Goal: Information Seeking & Learning: Learn about a topic

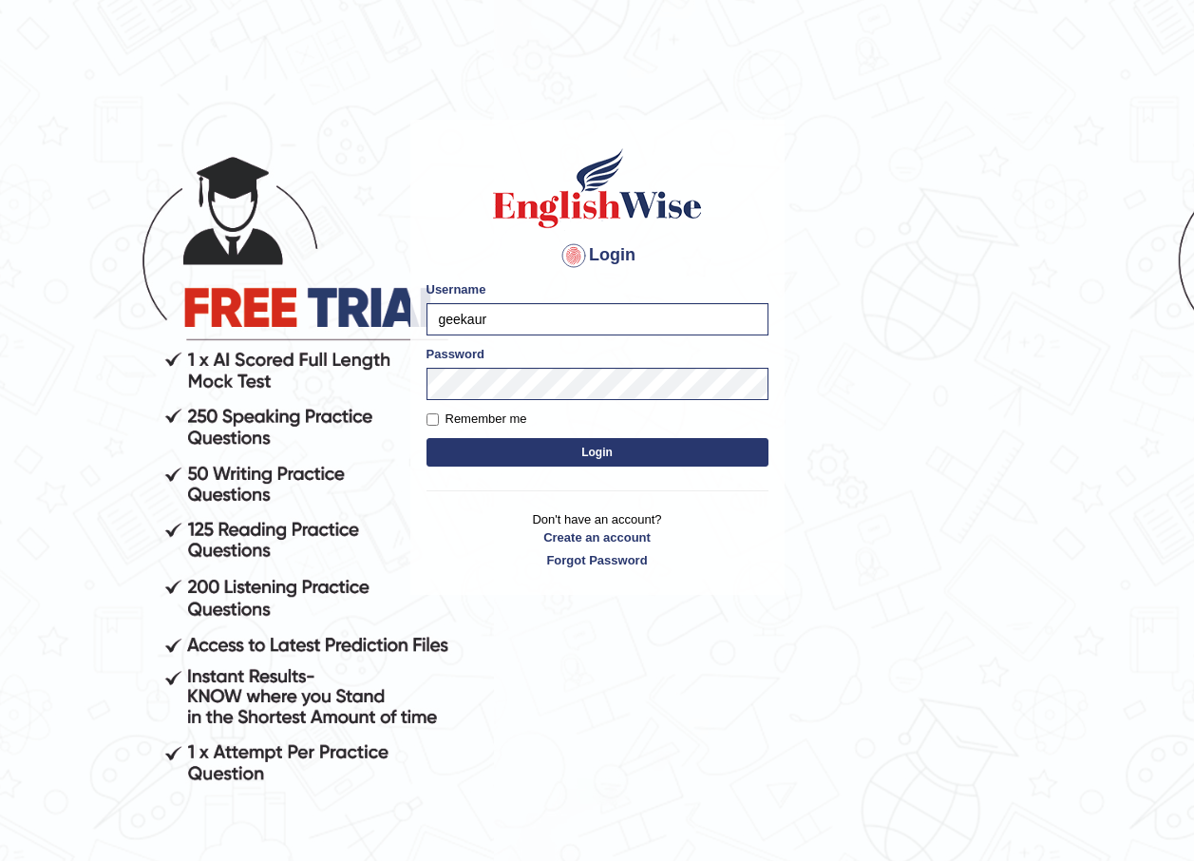
drag, startPoint x: 0, startPoint y: 0, endPoint x: 351, endPoint y: 322, distance: 476.1
click at [351, 322] on body "Login Please fix the following errors: Username geekaur Password Remember me Lo…" at bounding box center [597, 490] width 1194 height 861
type input "AntoninoL"
click at [356, 386] on body "Login Please fix the following errors: Username AntoninoL Password Remember me …" at bounding box center [597, 490] width 1194 height 861
click at [451, 440] on button "Login" at bounding box center [598, 452] width 342 height 29
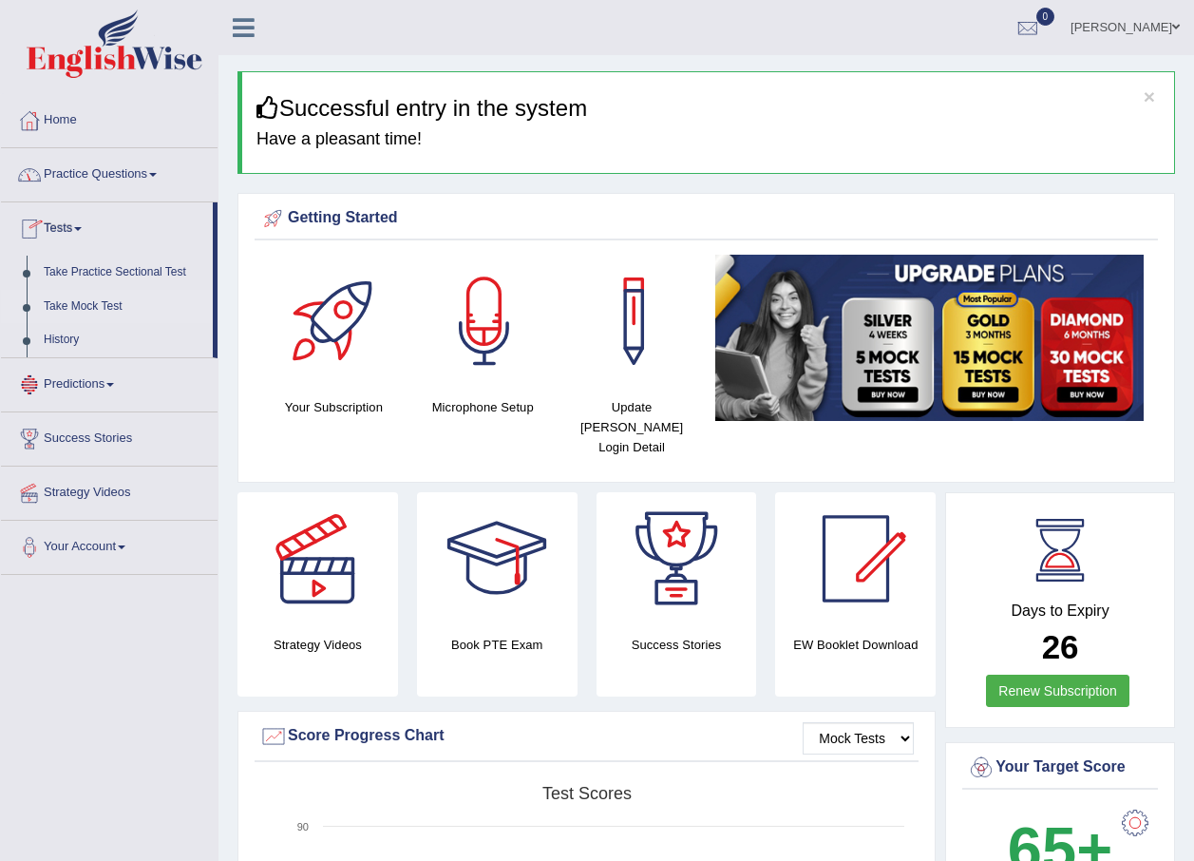
click at [116, 310] on link "Take Mock Test" at bounding box center [124, 307] width 178 height 34
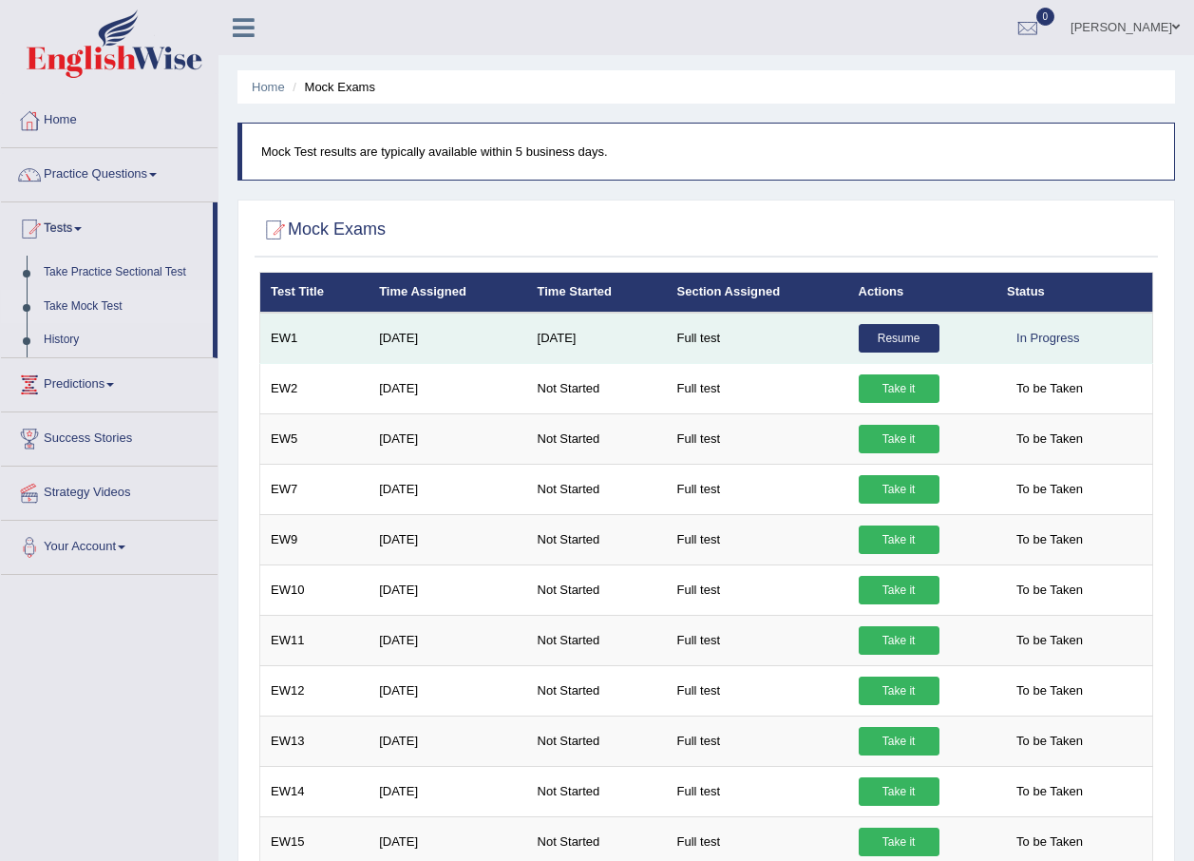
click at [908, 344] on link "Resume" at bounding box center [899, 338] width 81 height 29
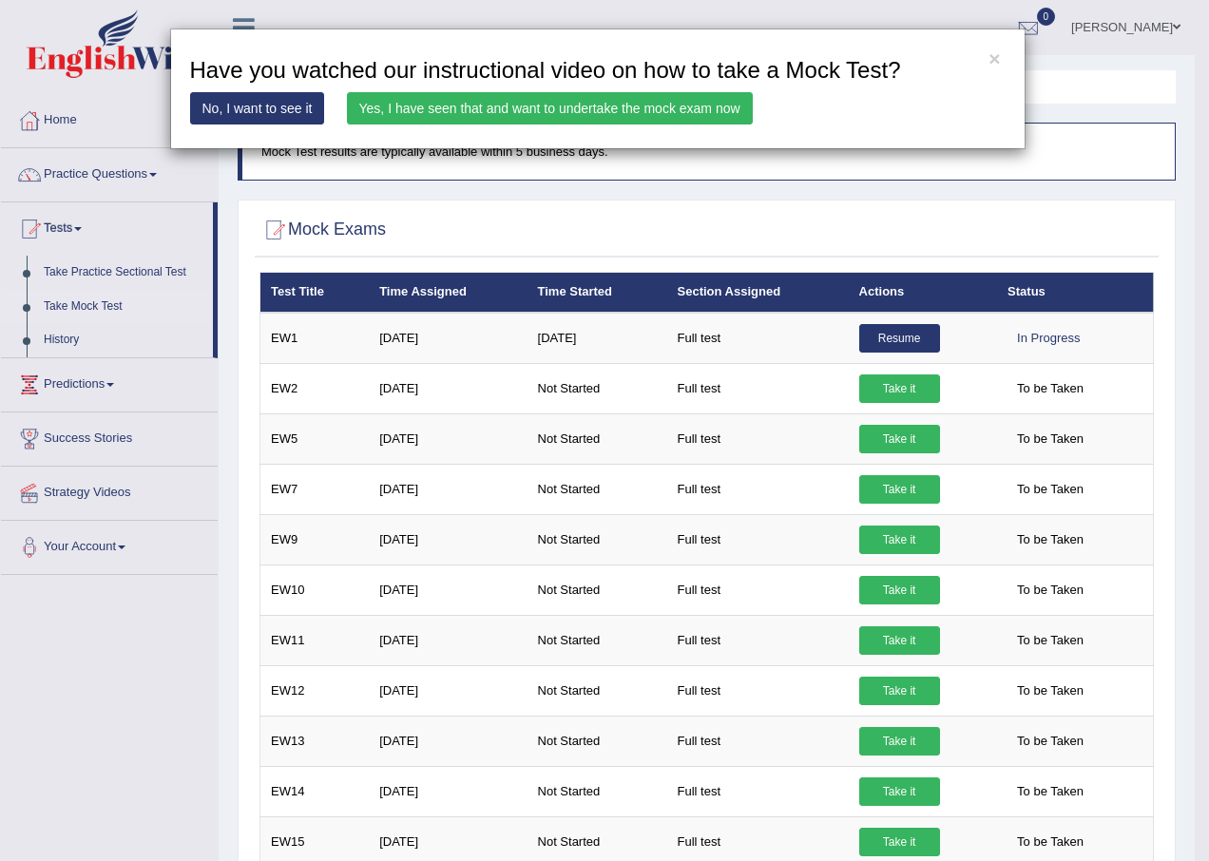
click at [519, 112] on link "Yes, I have seen that and want to undertake the mock exam now" at bounding box center [550, 108] width 406 height 32
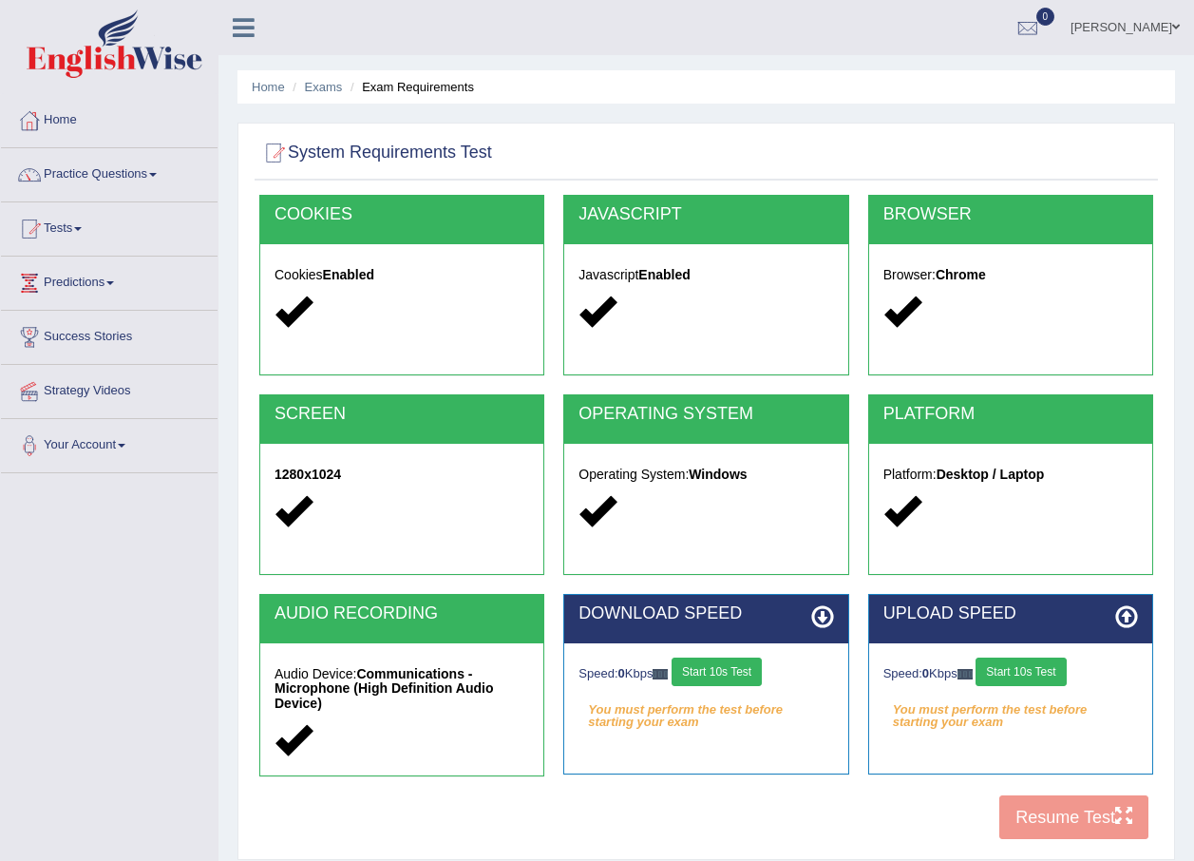
click at [722, 674] on button "Start 10s Test" at bounding box center [717, 672] width 90 height 29
click at [1006, 670] on button "Start 10s Test" at bounding box center [1021, 672] width 90 height 29
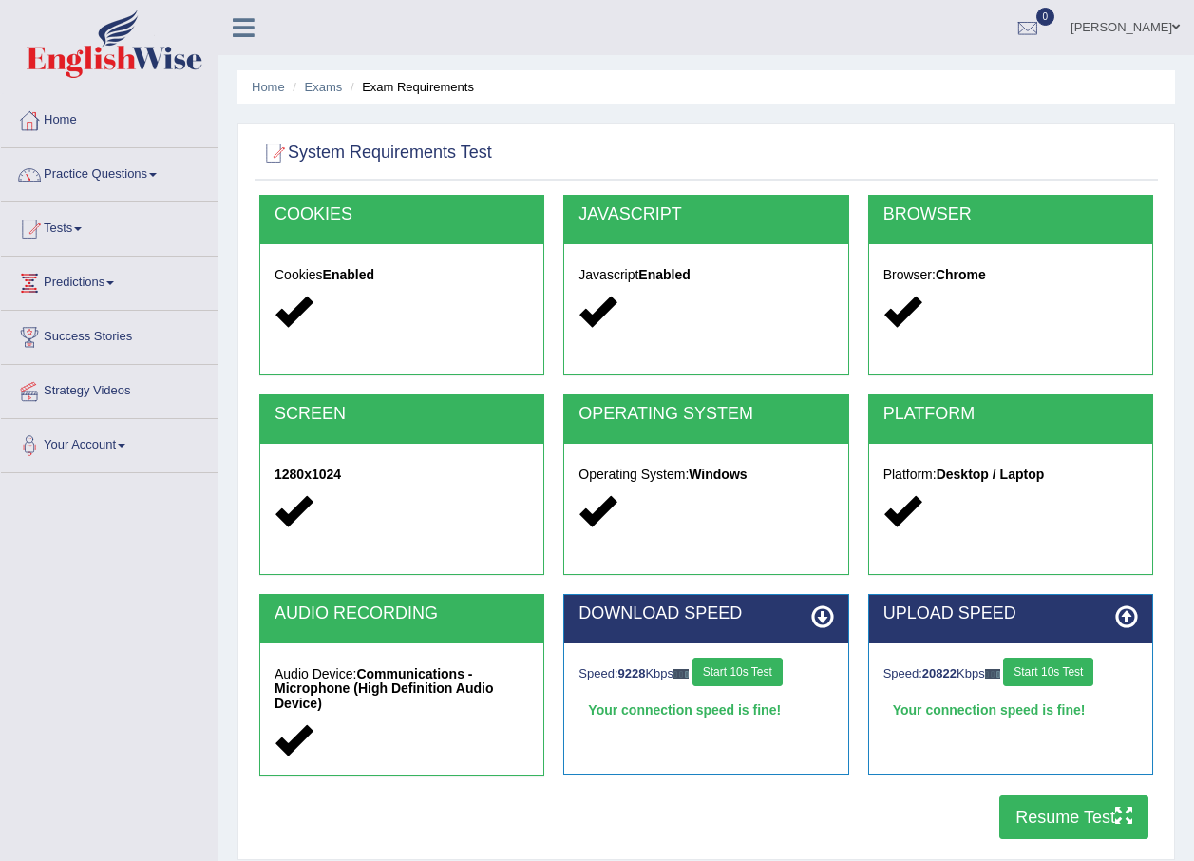
click at [1031, 824] on button "Resume Test" at bounding box center [1074, 817] width 149 height 44
click at [71, 123] on link "Home" at bounding box center [109, 118] width 217 height 48
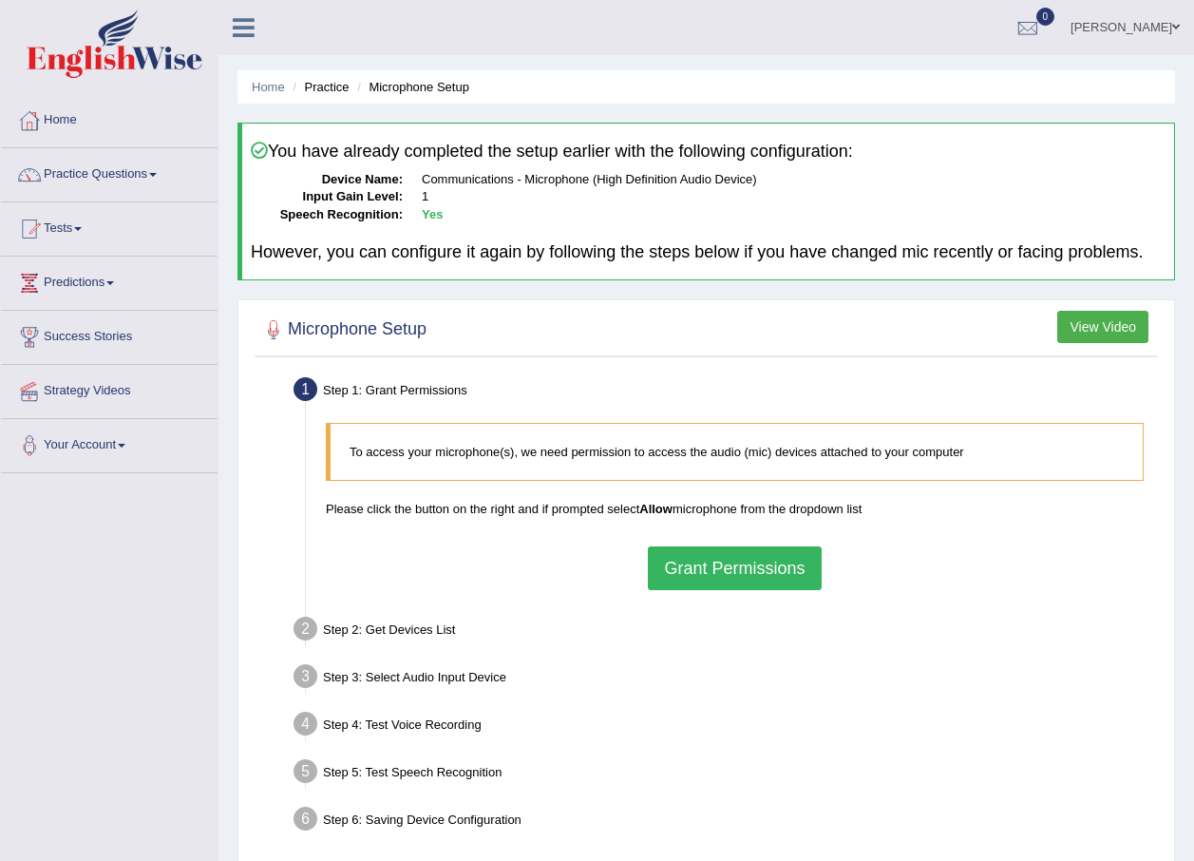
scroll to position [137, 0]
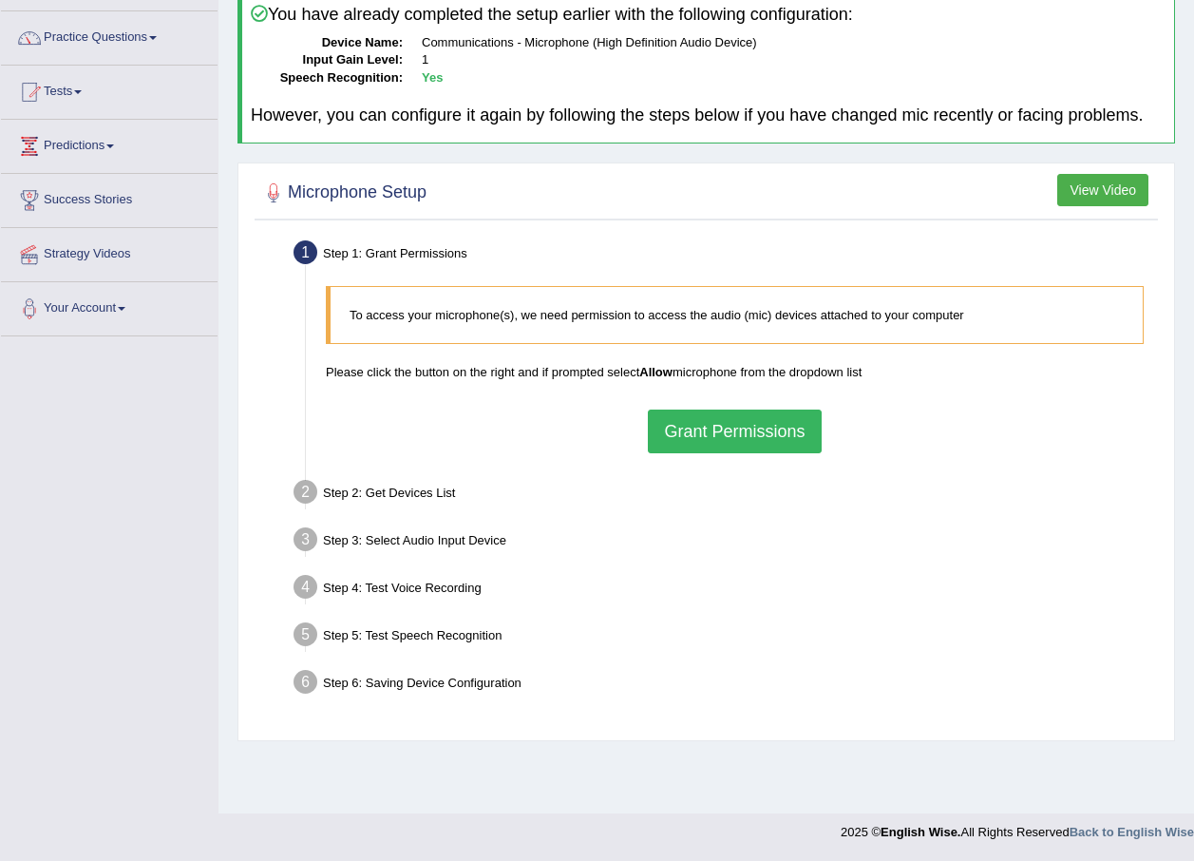
click at [676, 432] on button "Grant Permissions" at bounding box center [734, 432] width 173 height 44
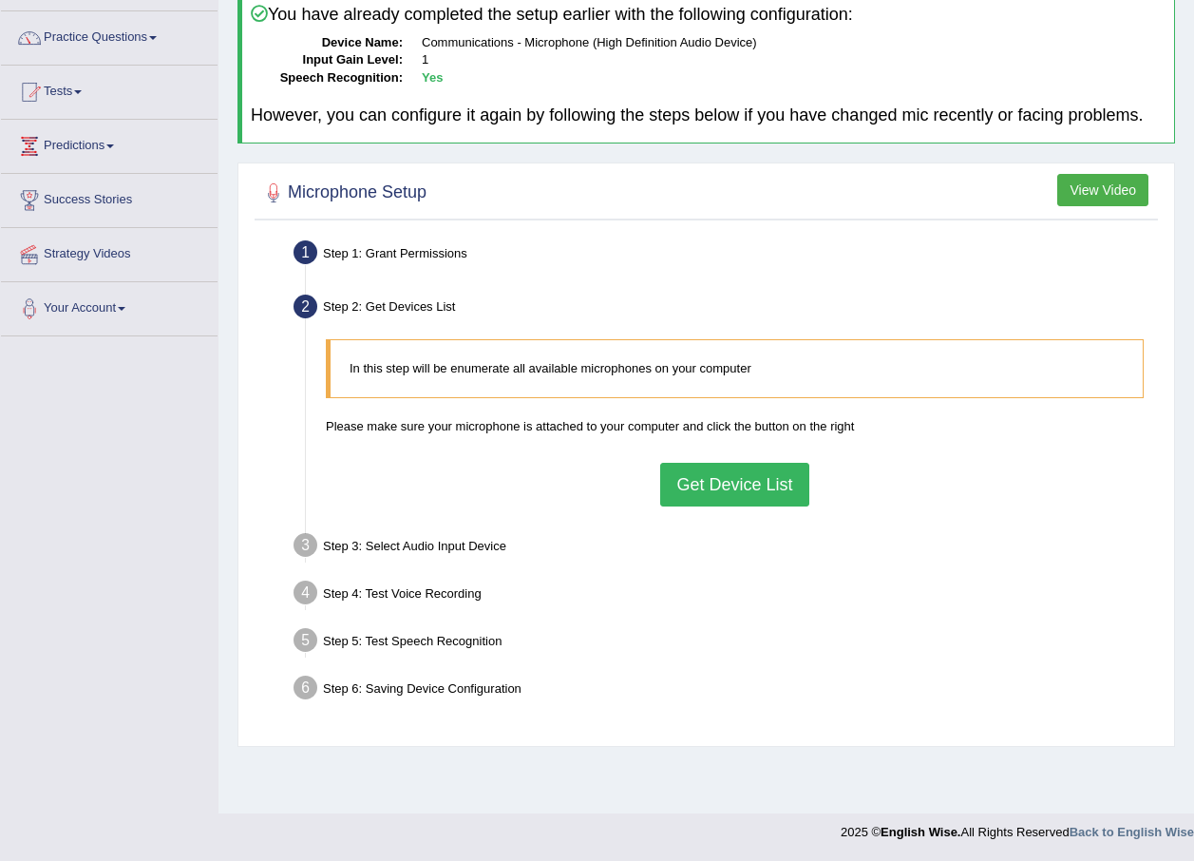
click at [678, 488] on button "Get Device List" at bounding box center [734, 485] width 148 height 44
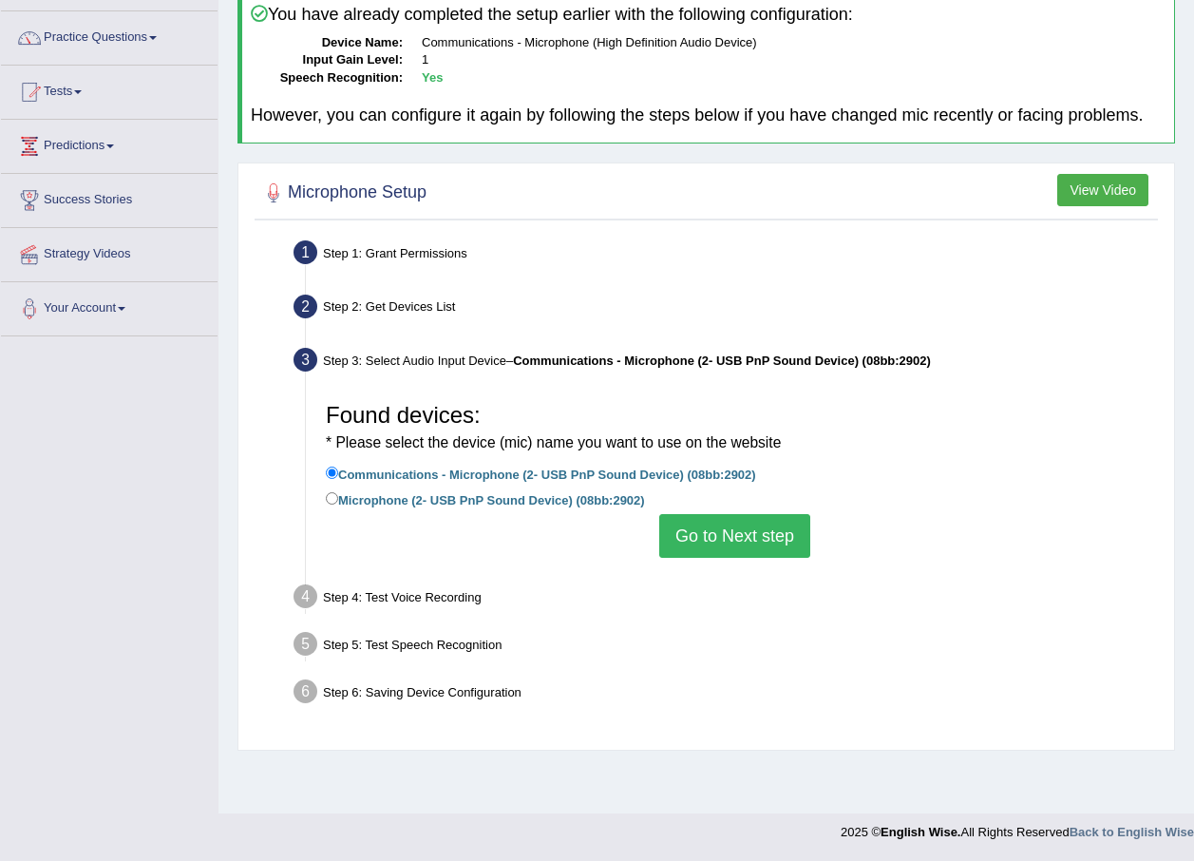
click at [440, 501] on label "Microphone (2- USB PnP Sound Device) (08bb:2902)" at bounding box center [485, 498] width 319 height 21
click at [338, 501] on input "Microphone (2- USB PnP Sound Device) (08bb:2902)" at bounding box center [332, 498] width 12 height 12
radio input "true"
click at [717, 524] on button "Go to Next step" at bounding box center [734, 536] width 151 height 44
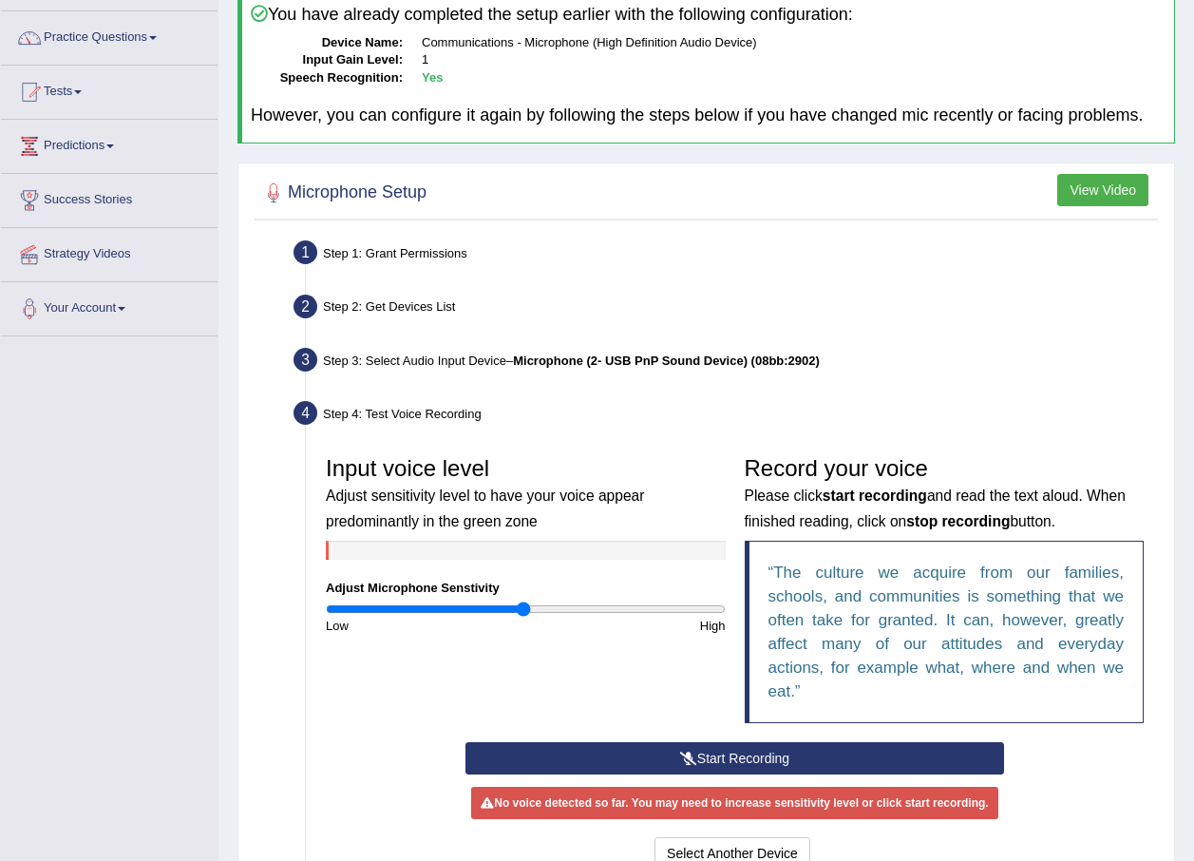
scroll to position [358, 0]
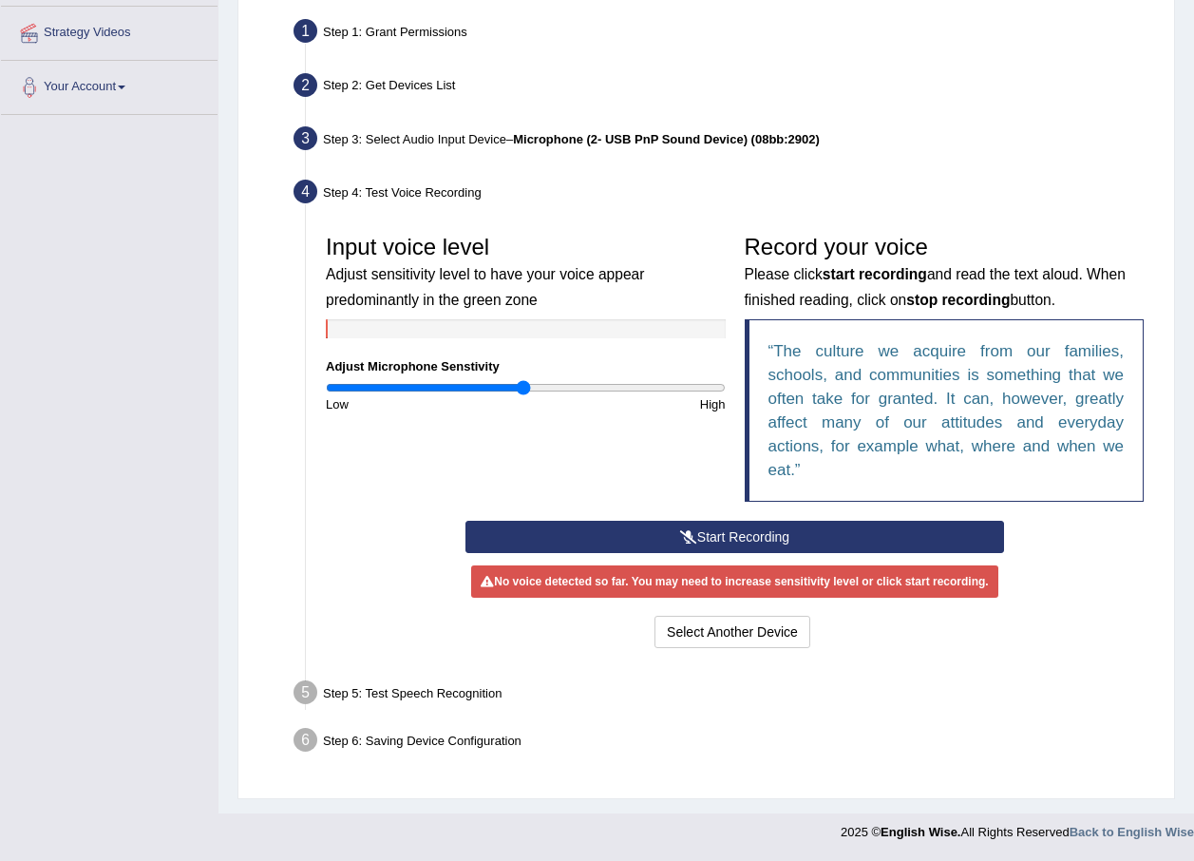
click at [629, 540] on button "Start Recording" at bounding box center [735, 537] width 539 height 32
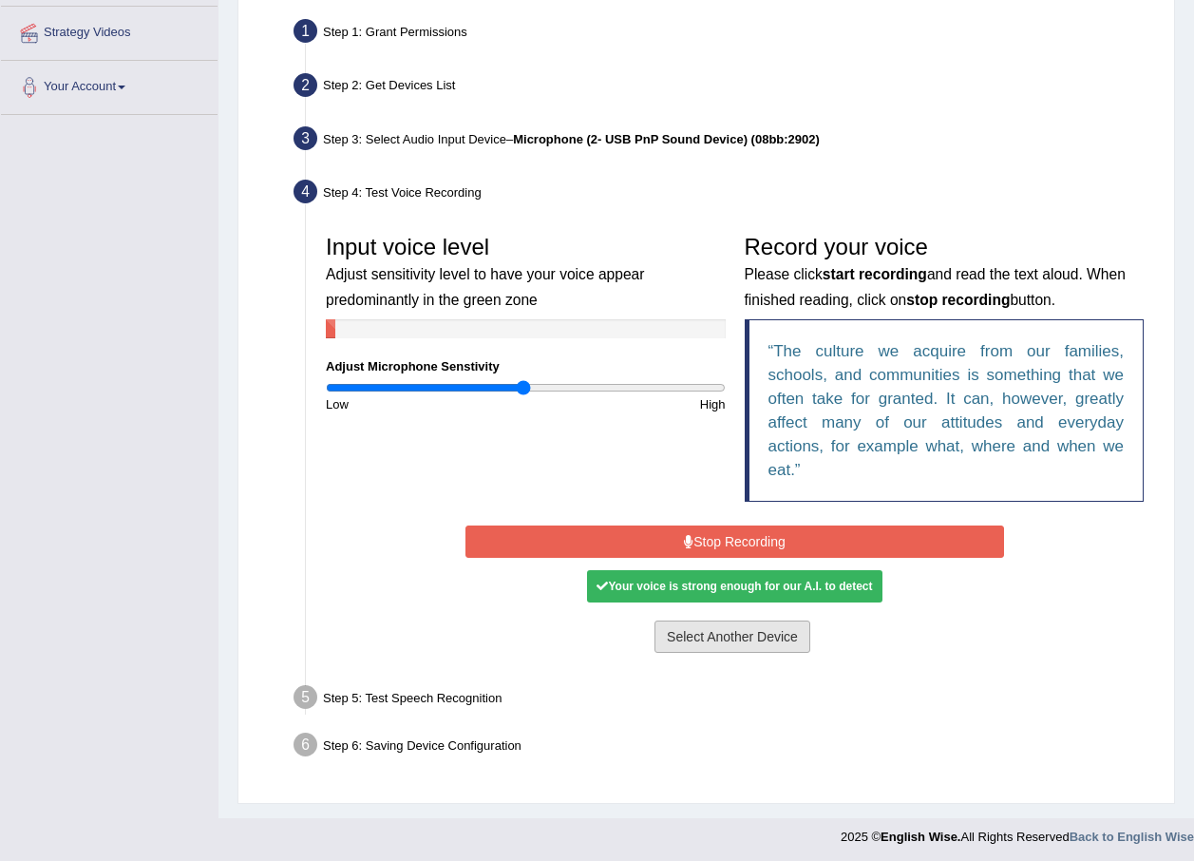
click at [735, 633] on button "Select Another Device" at bounding box center [733, 636] width 156 height 32
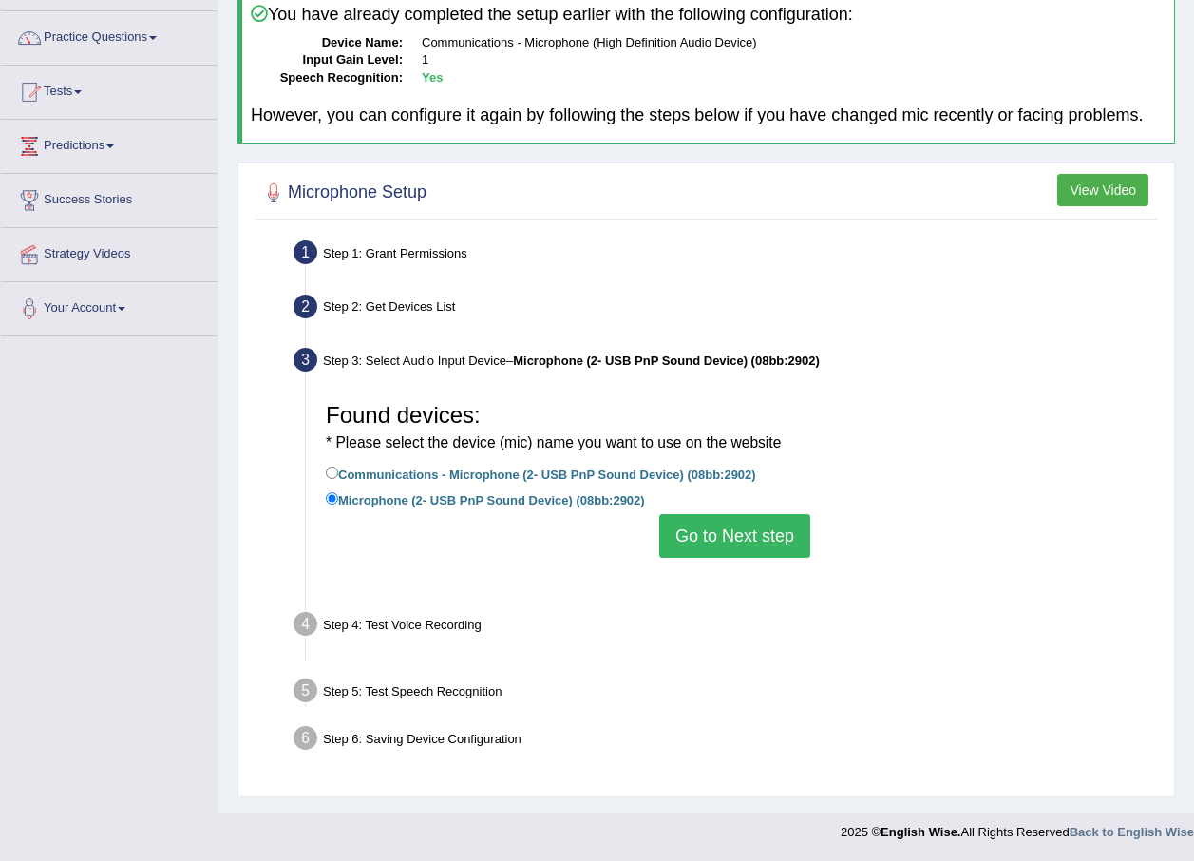
scroll to position [137, 0]
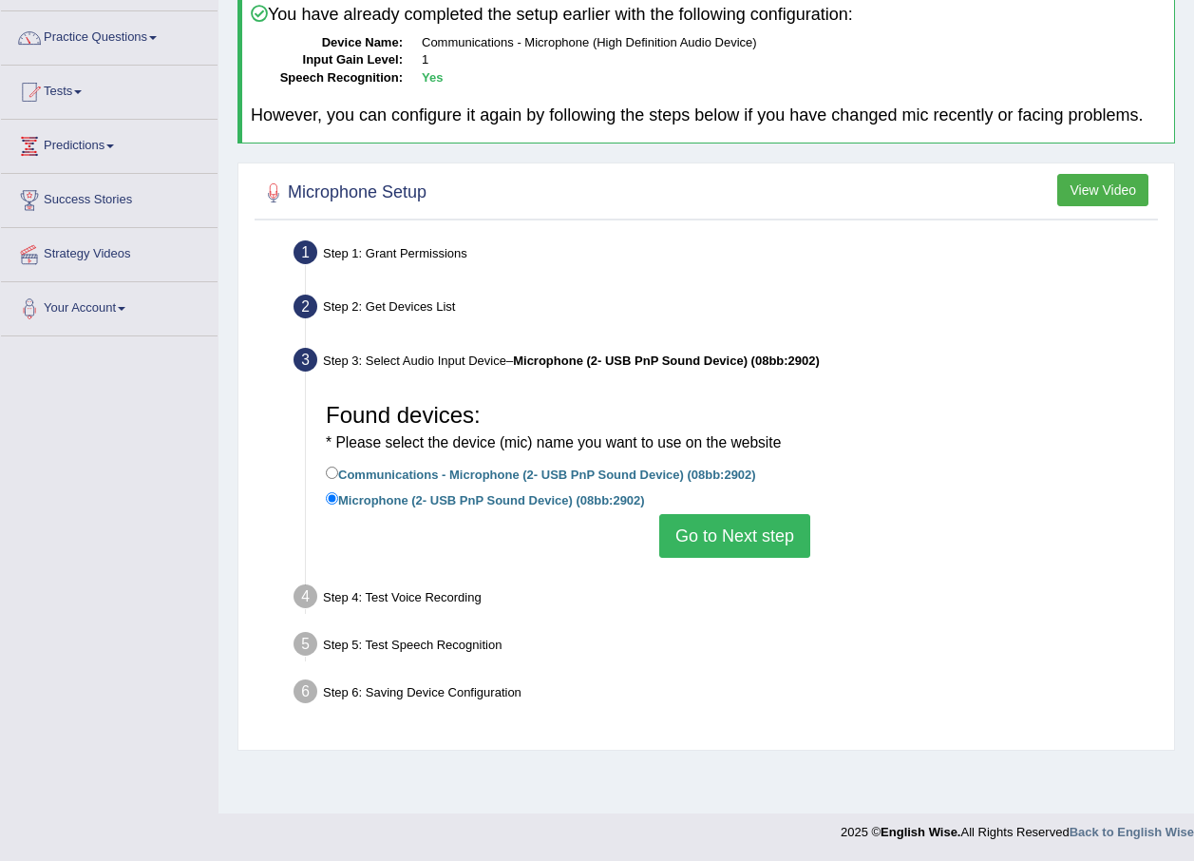
click at [749, 524] on button "Go to Next step" at bounding box center [734, 536] width 151 height 44
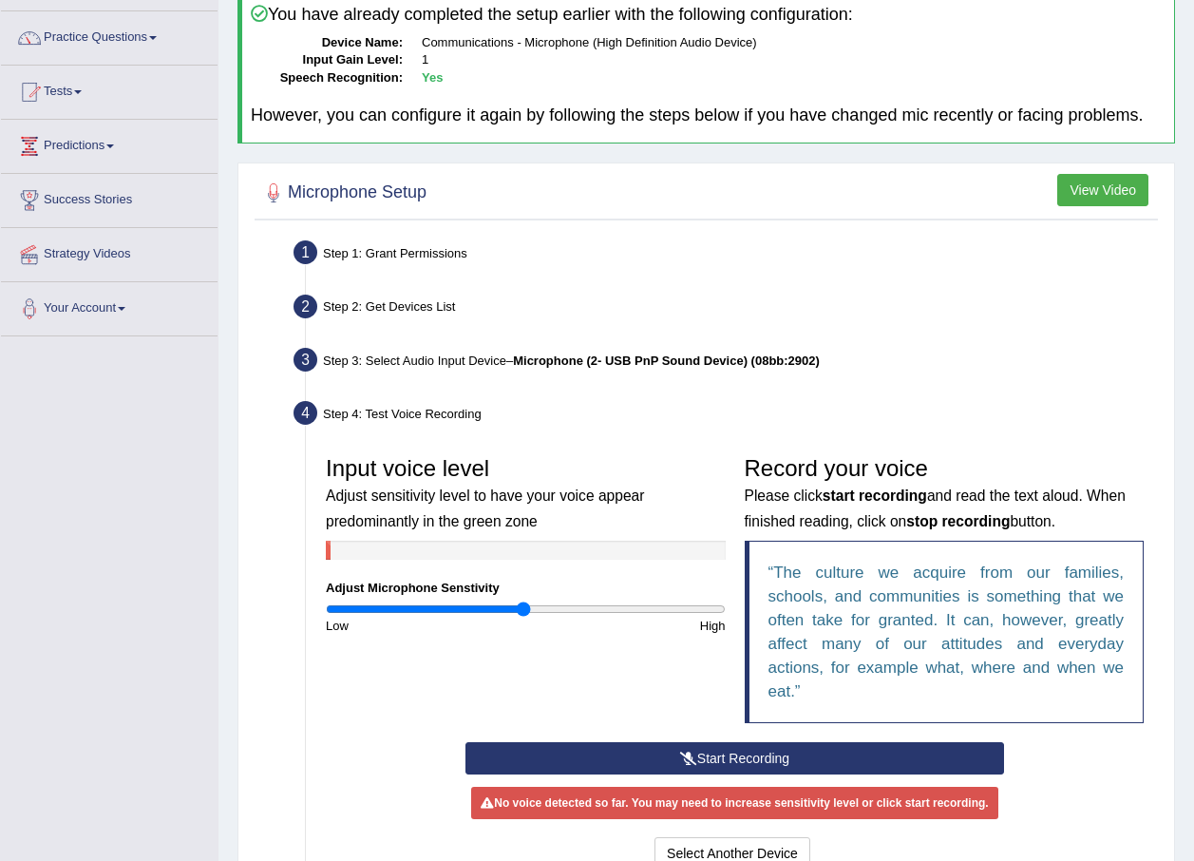
click at [709, 747] on button "Start Recording" at bounding box center [735, 758] width 539 height 32
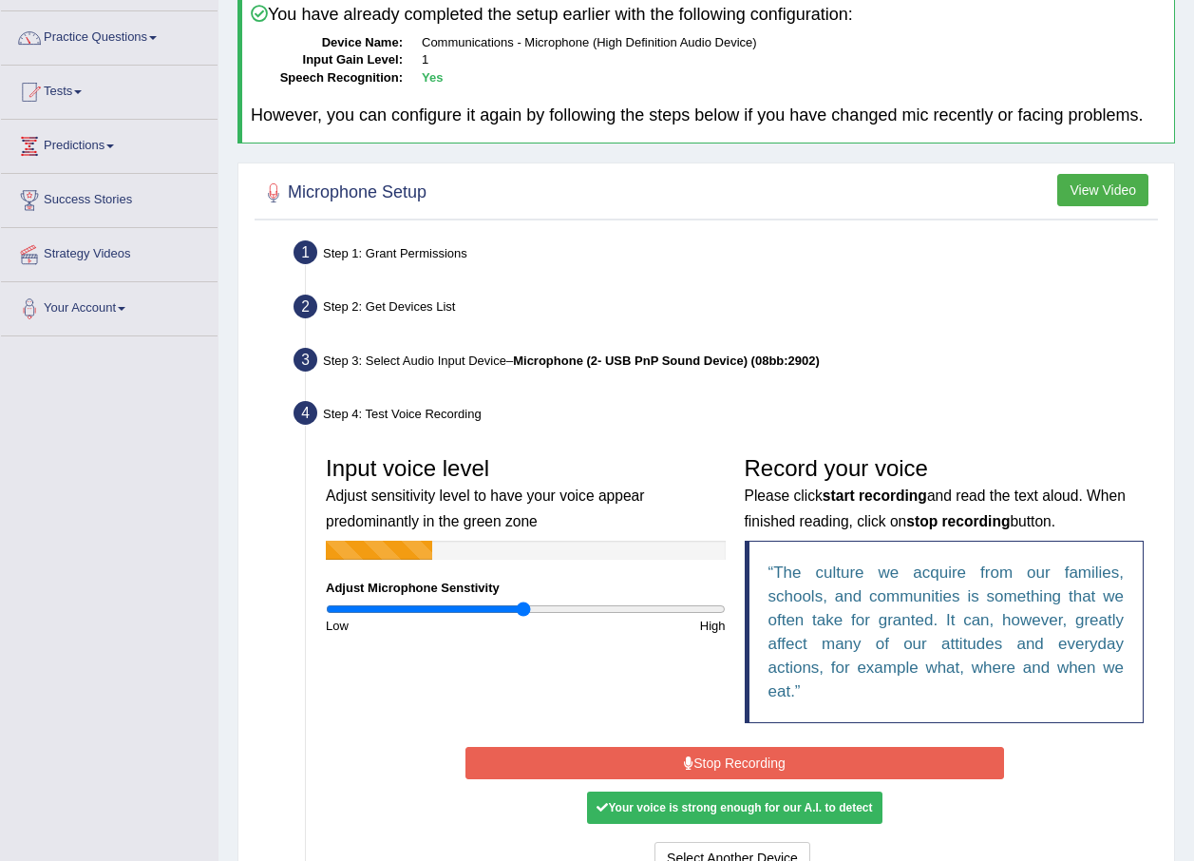
scroll to position [232, 0]
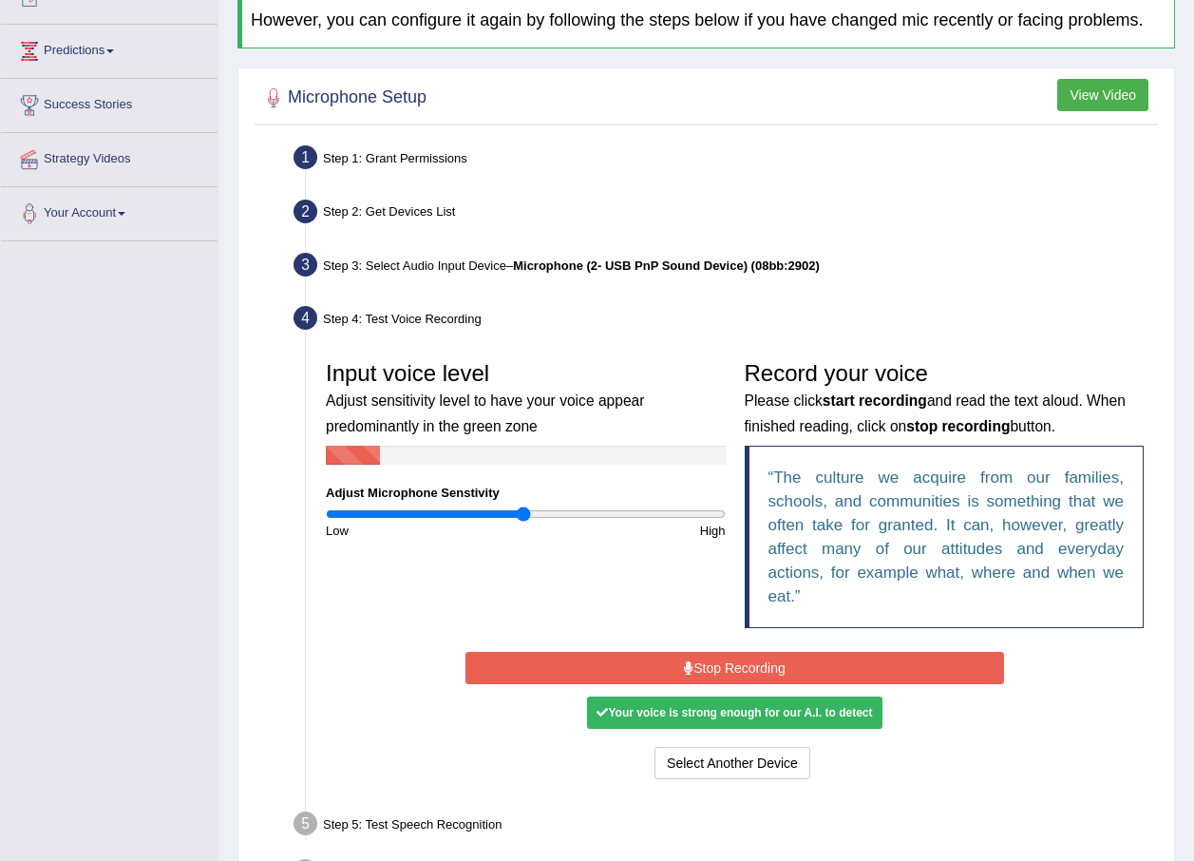
click at [734, 664] on button "Stop Recording" at bounding box center [735, 668] width 539 height 32
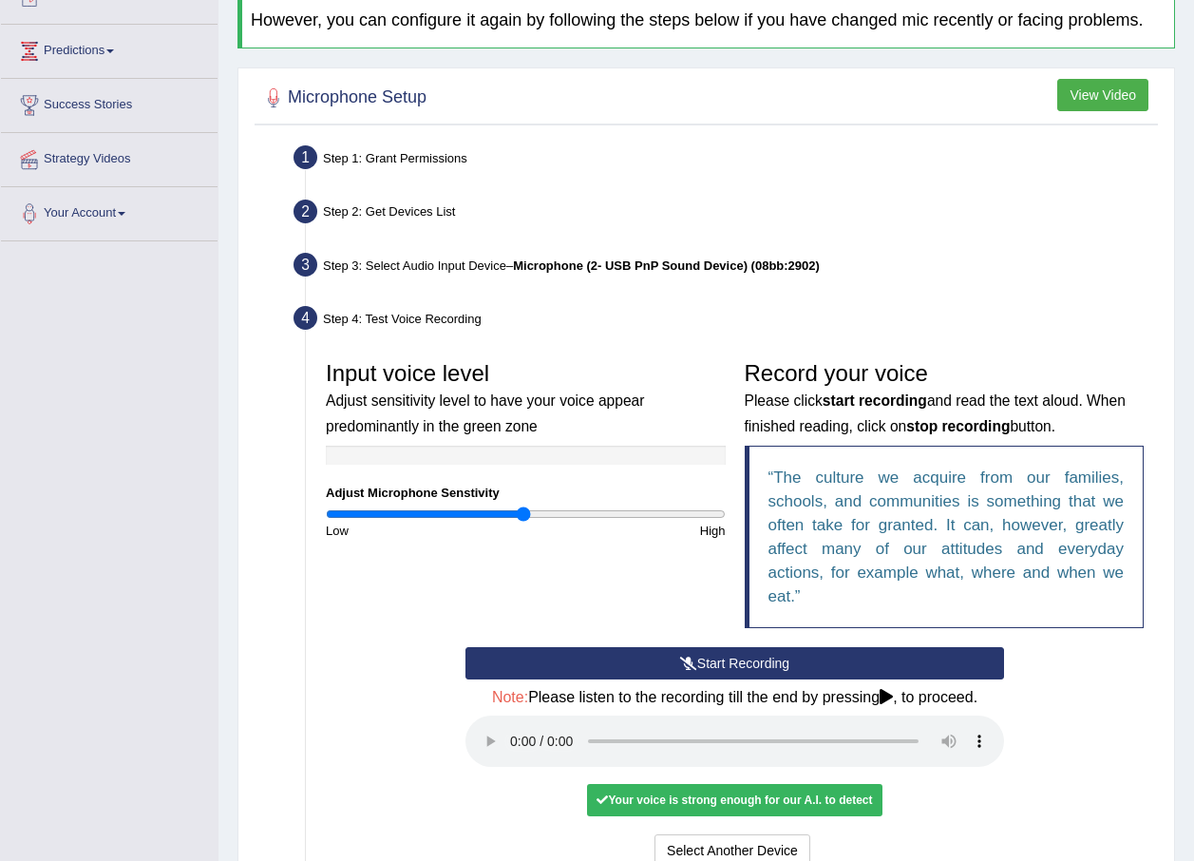
scroll to position [422, 0]
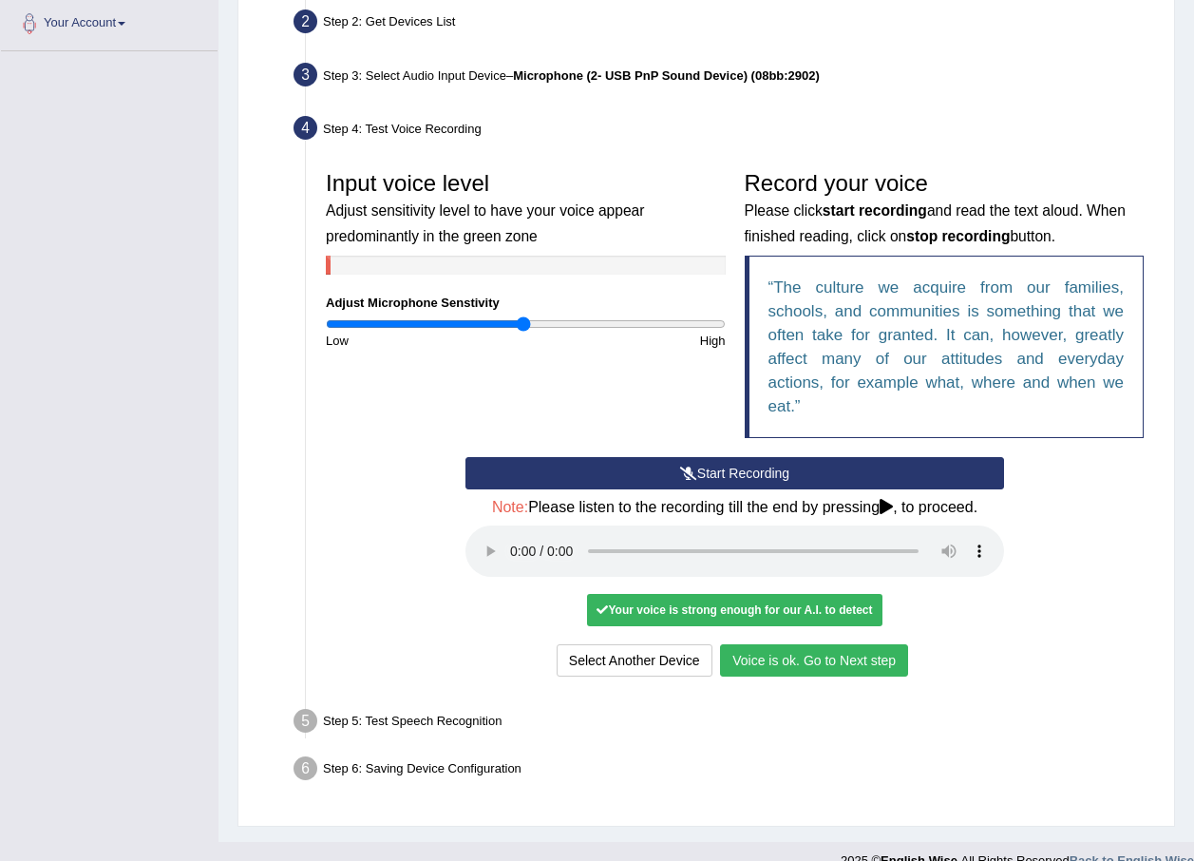
click at [819, 662] on button "Voice is ok. Go to Next step" at bounding box center [814, 660] width 188 height 32
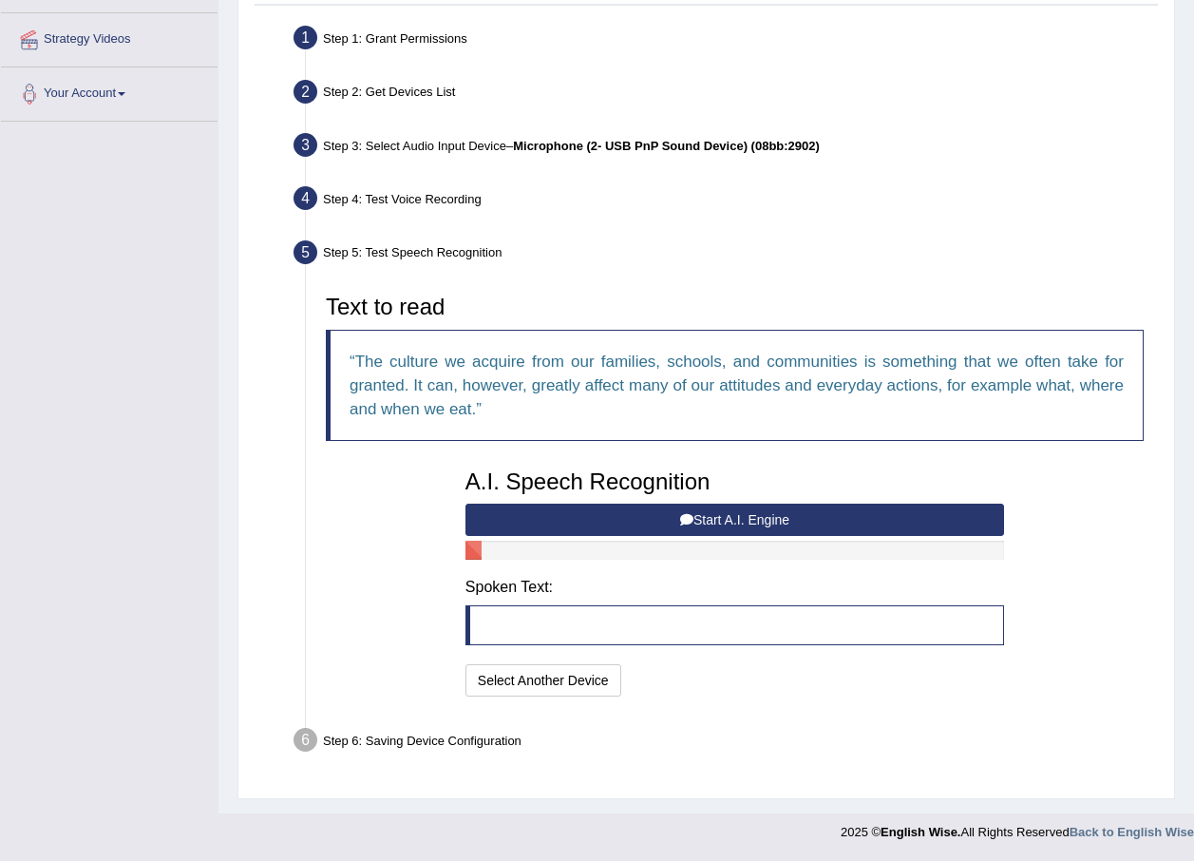
scroll to position [352, 0]
click at [585, 518] on button "Start A.I. Engine" at bounding box center [735, 520] width 539 height 32
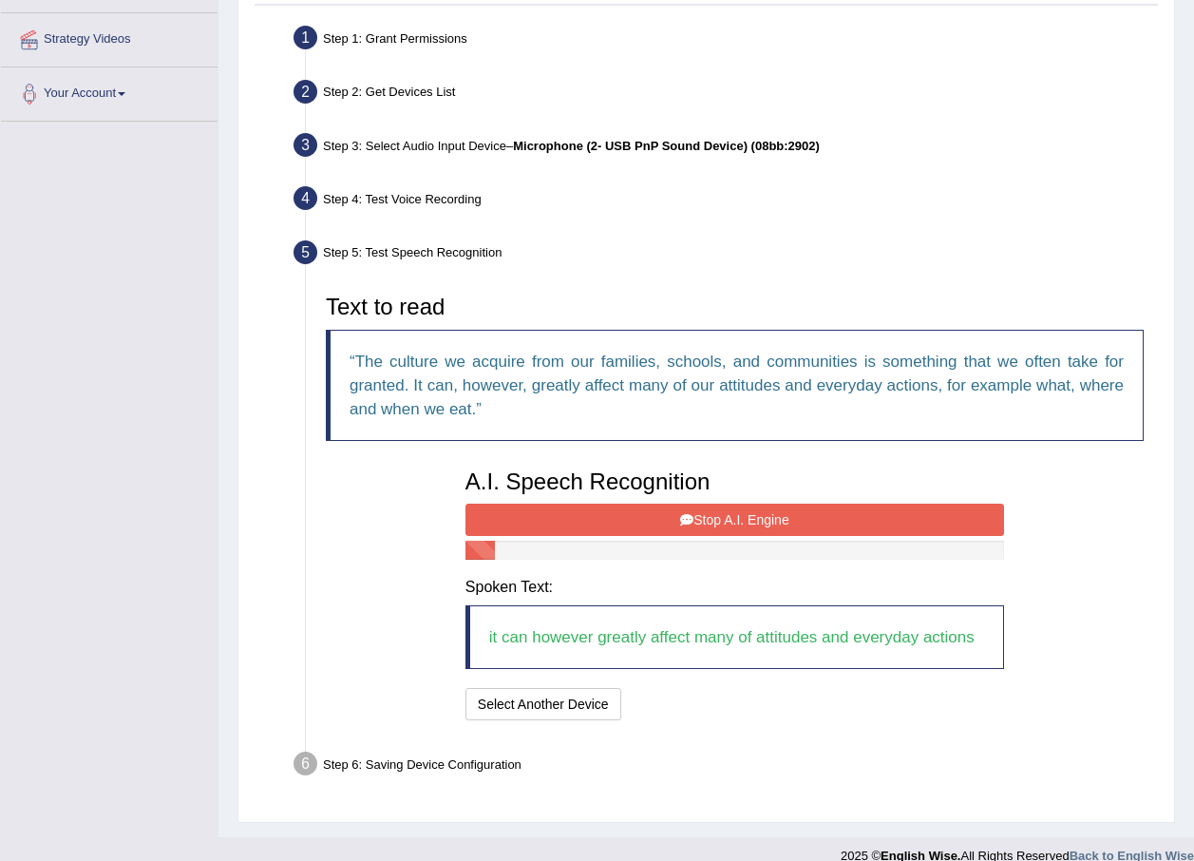
click at [657, 520] on button "Stop A.I. Engine" at bounding box center [735, 520] width 539 height 32
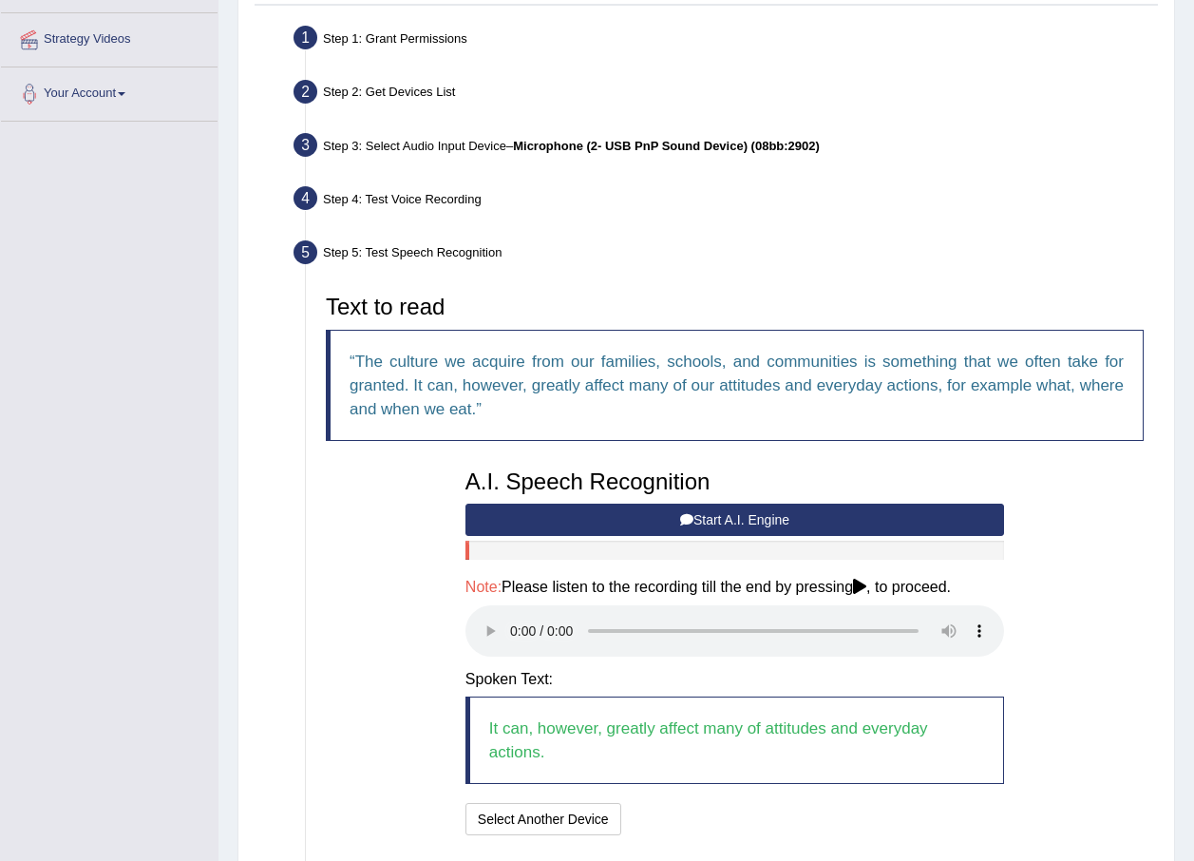
scroll to position [447, 0]
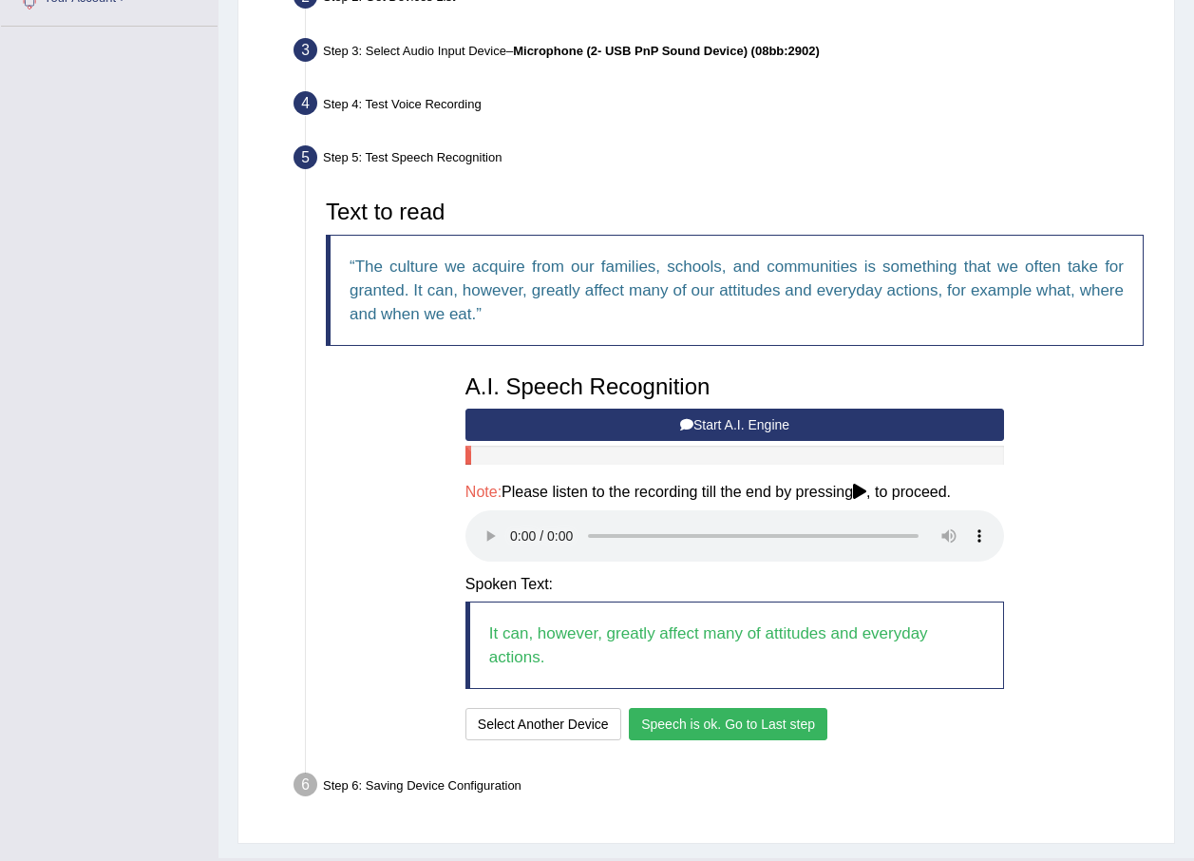
click at [750, 733] on button "Speech is ok. Go to Last step" at bounding box center [728, 724] width 199 height 32
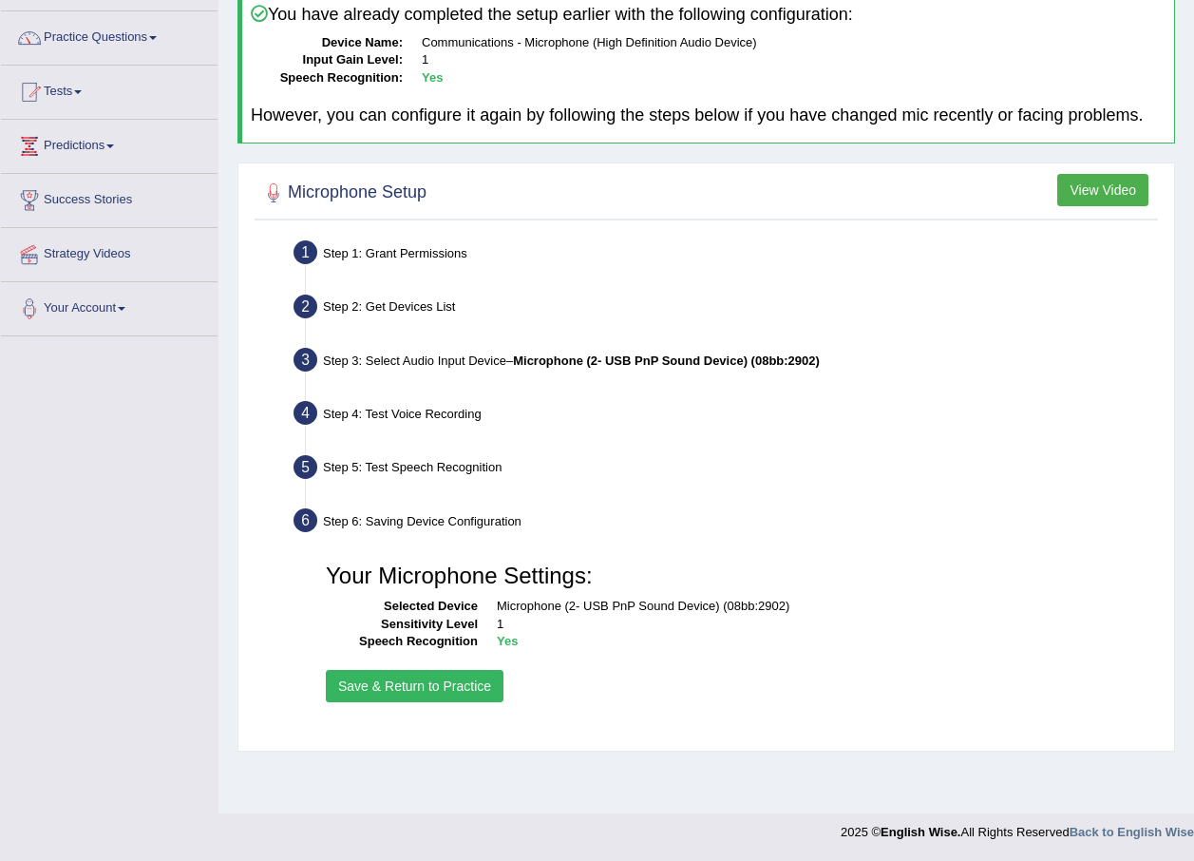
scroll to position [137, 0]
click at [436, 687] on button "Save & Return to Practice" at bounding box center [415, 686] width 178 height 32
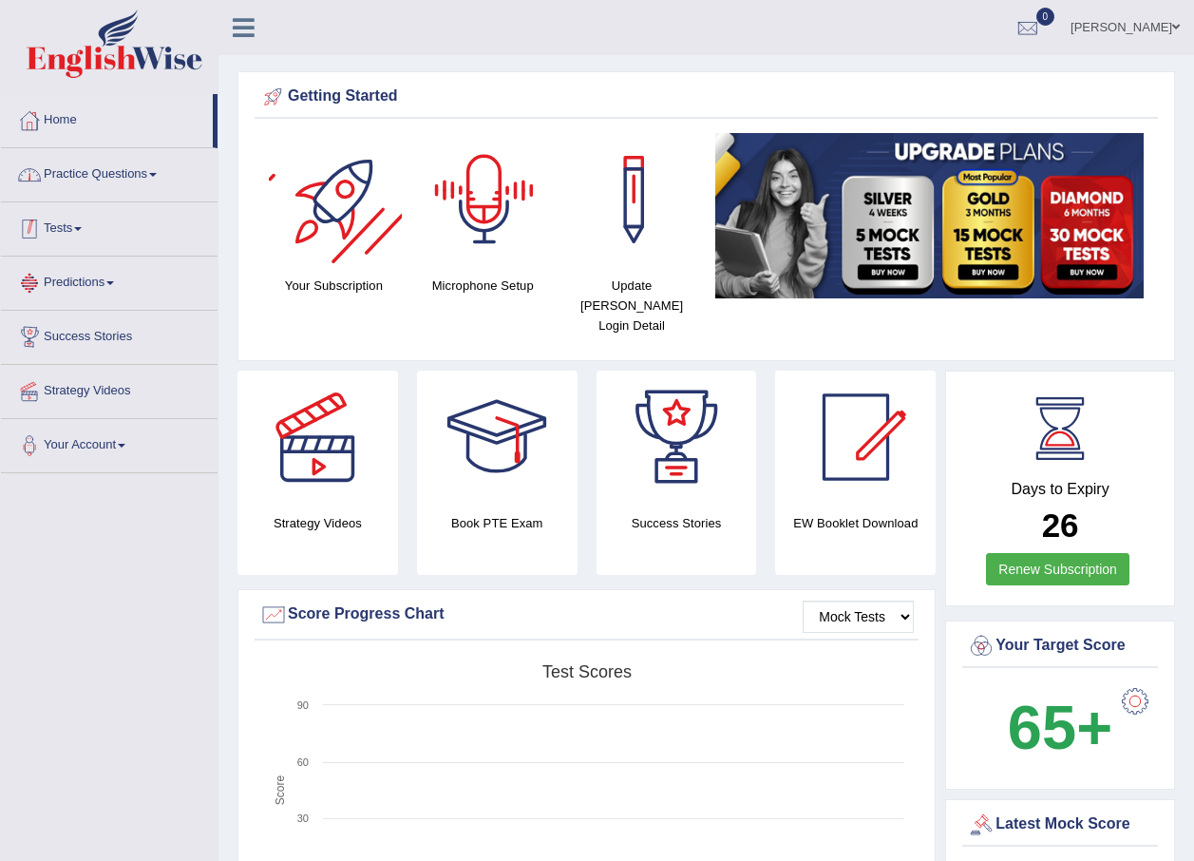
click at [127, 171] on link "Practice Questions" at bounding box center [109, 172] width 217 height 48
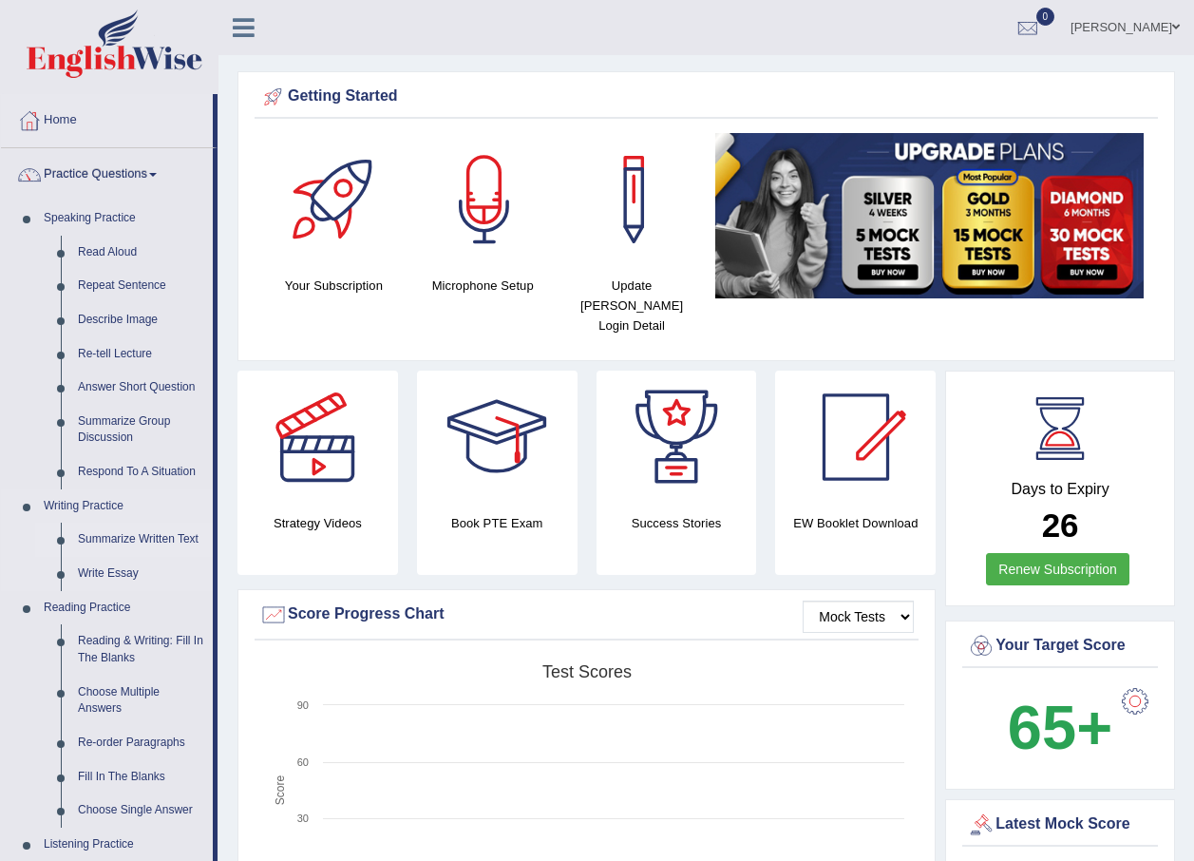
click at [110, 541] on link "Summarize Written Text" at bounding box center [140, 540] width 143 height 34
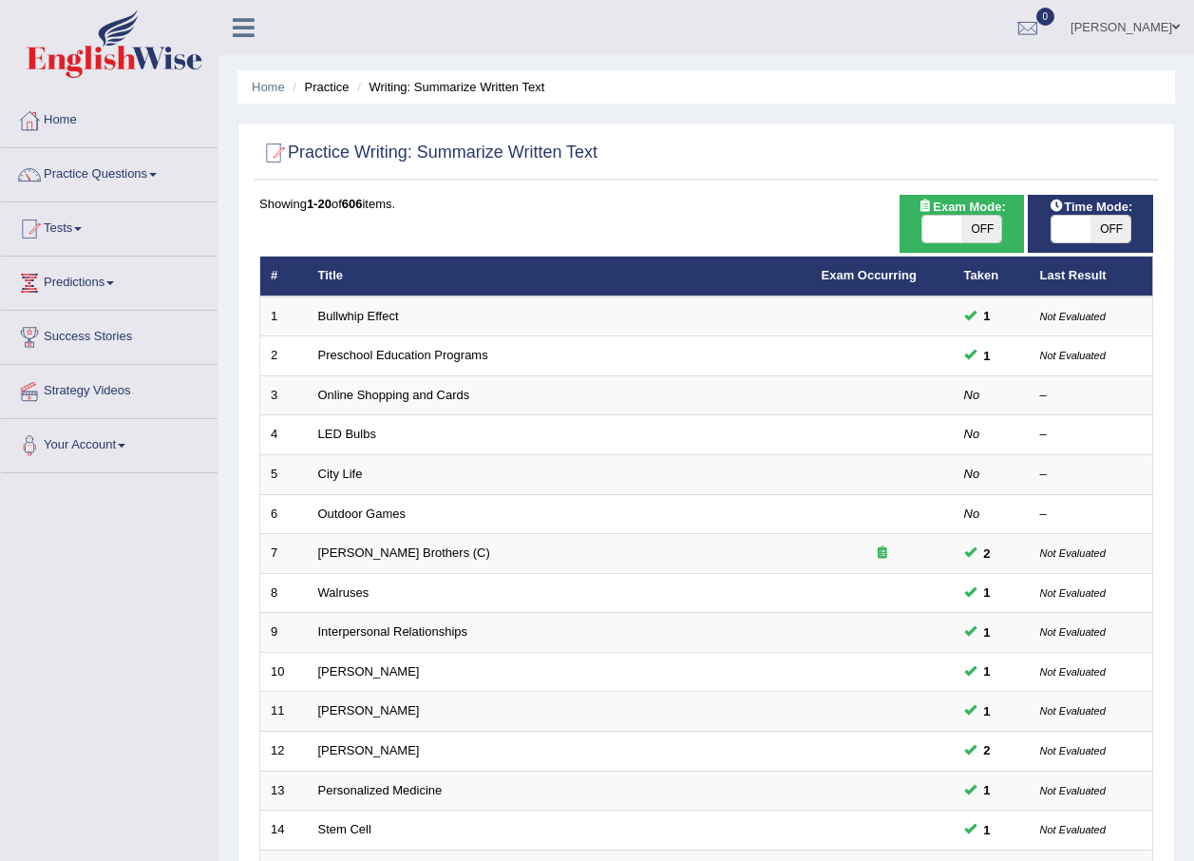
scroll to position [190, 0]
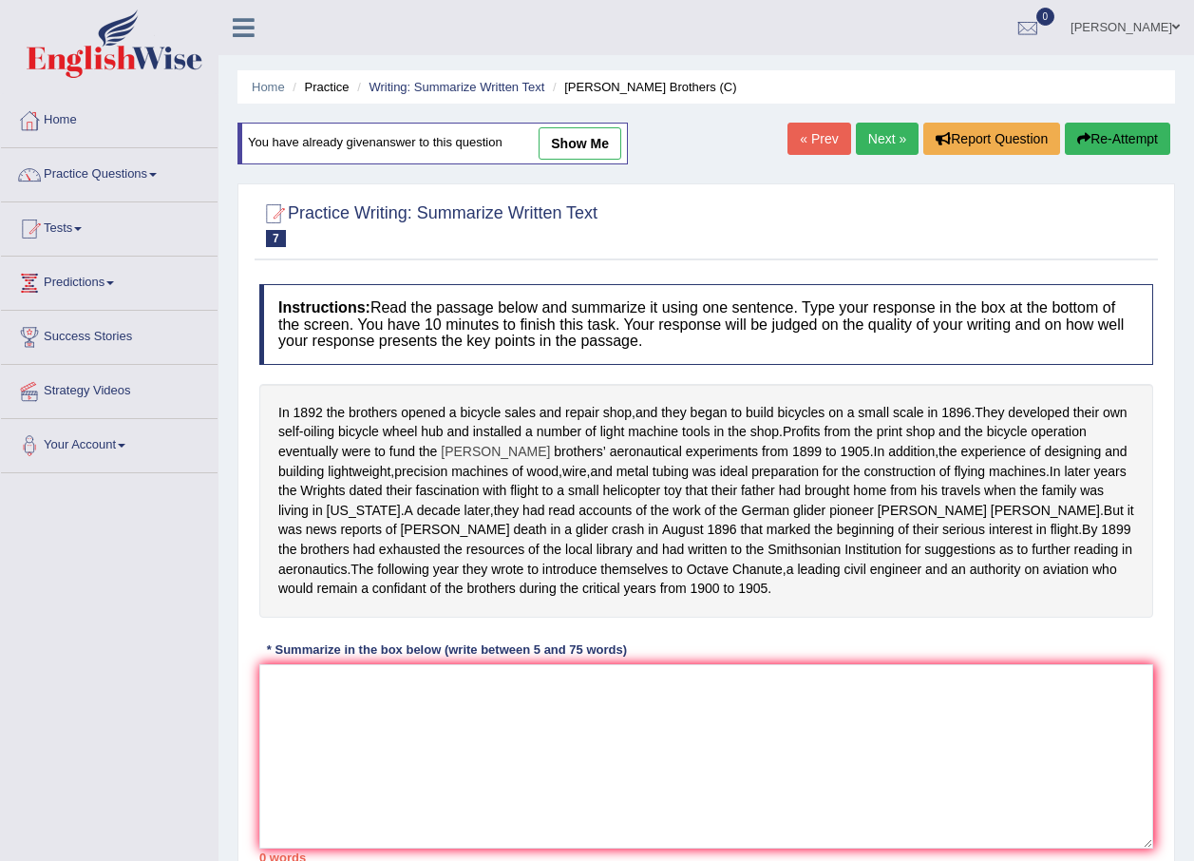
scroll to position [145, 0]
